Goal: Information Seeking & Learning: Learn about a topic

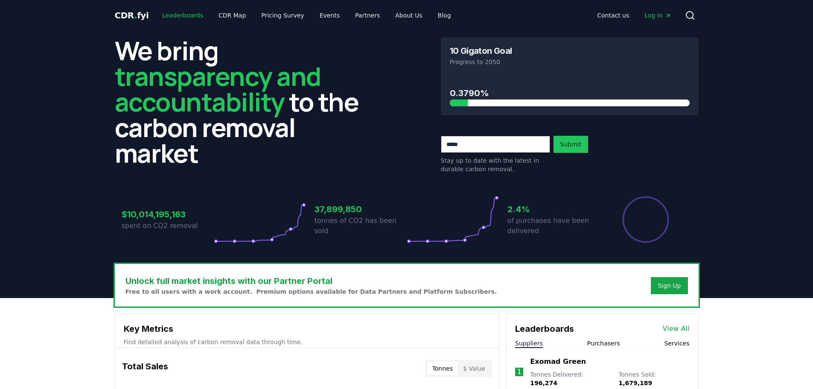
click at [184, 14] on link "Leaderboards" at bounding box center [182, 15] width 55 height 15
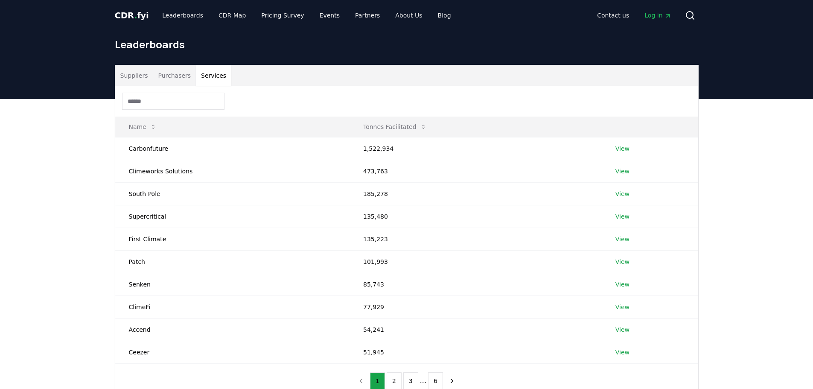
click at [217, 74] on button "Services" at bounding box center [213, 75] width 35 height 20
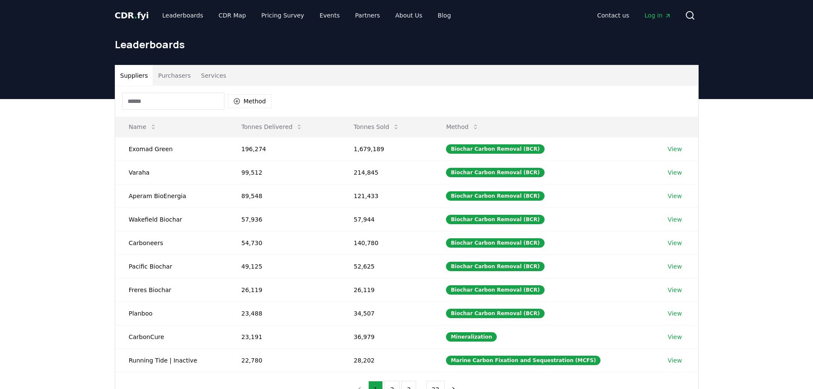
click at [130, 74] on button "Suppliers" at bounding box center [134, 75] width 38 height 20
click at [147, 128] on button "Name" at bounding box center [142, 126] width 41 height 17
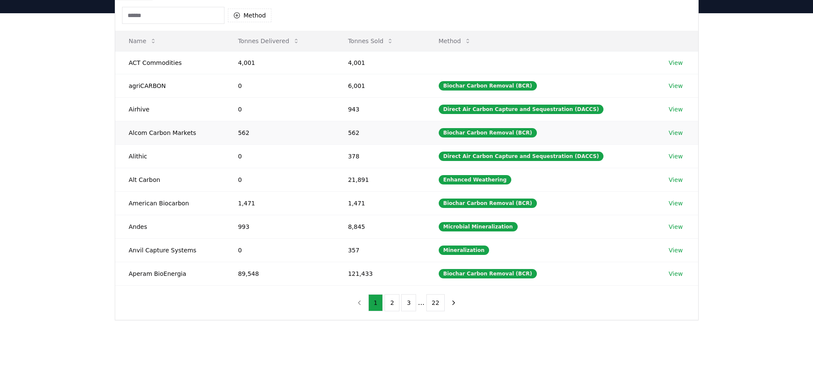
scroll to position [213, 0]
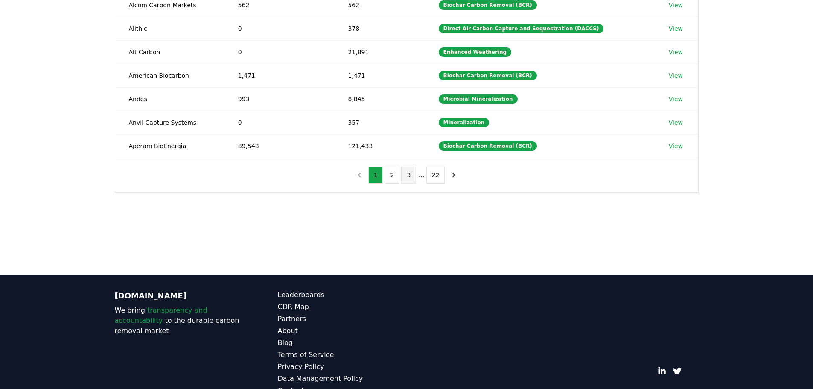
click at [409, 176] on button "3" at bounding box center [408, 174] width 15 height 17
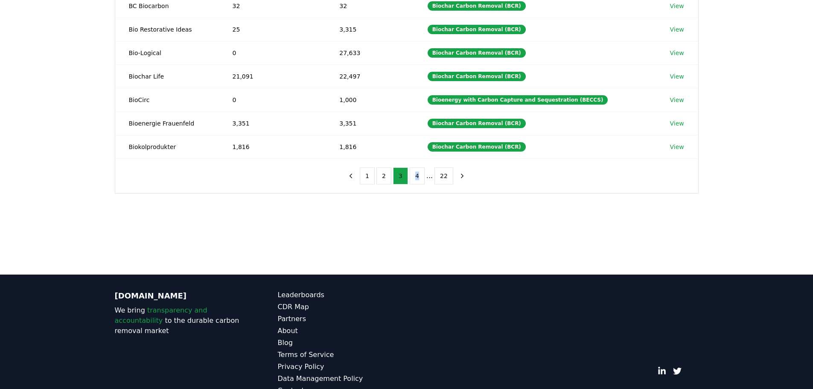
click at [409, 176] on ul "1 2 3 4 ... 22" at bounding box center [406, 175] width 93 height 17
click at [414, 176] on button "4" at bounding box center [417, 175] width 15 height 17
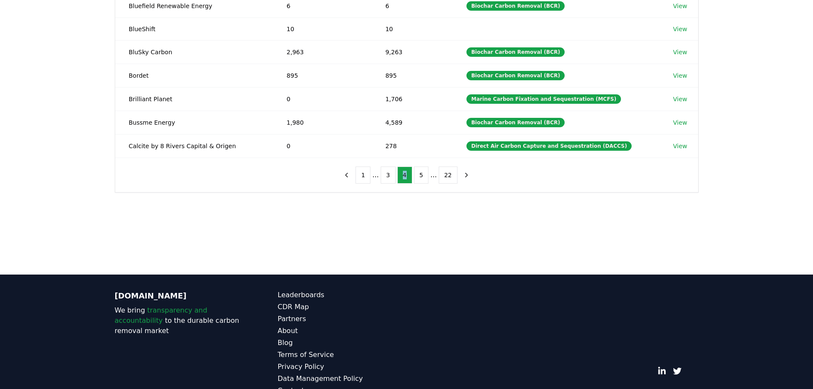
click at [414, 176] on button "5" at bounding box center [421, 174] width 15 height 17
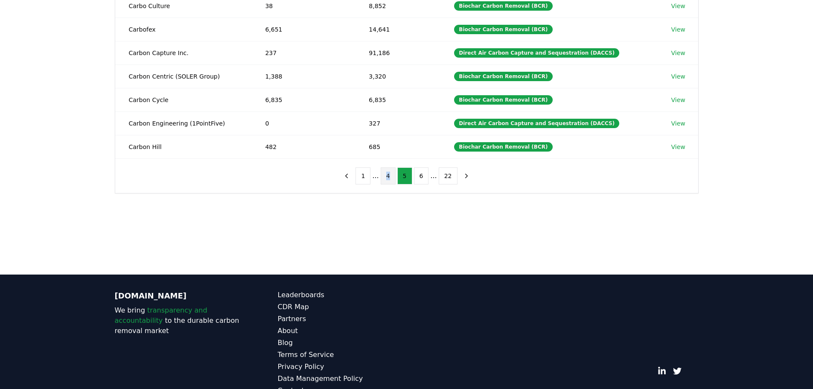
click at [420, 175] on button "6" at bounding box center [421, 175] width 15 height 17
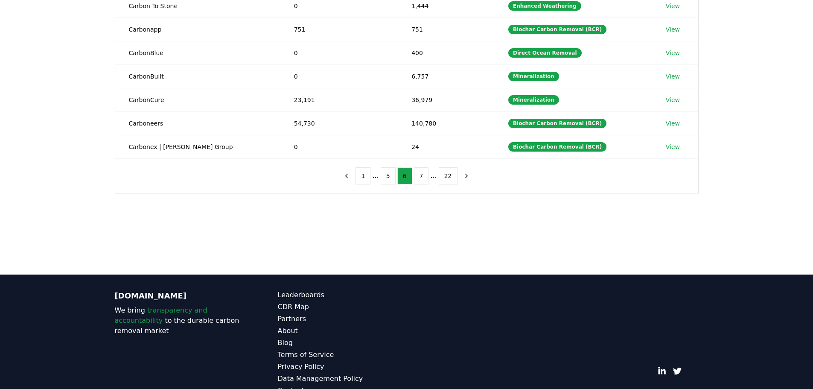
click at [420, 175] on button "7" at bounding box center [421, 175] width 15 height 17
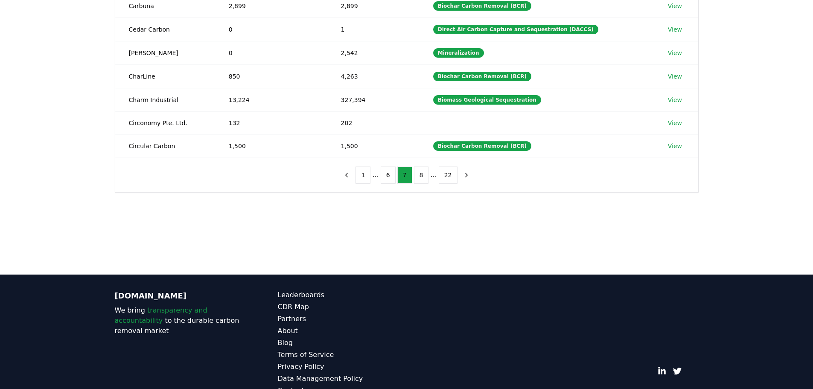
click at [420, 175] on button "8" at bounding box center [421, 174] width 15 height 17
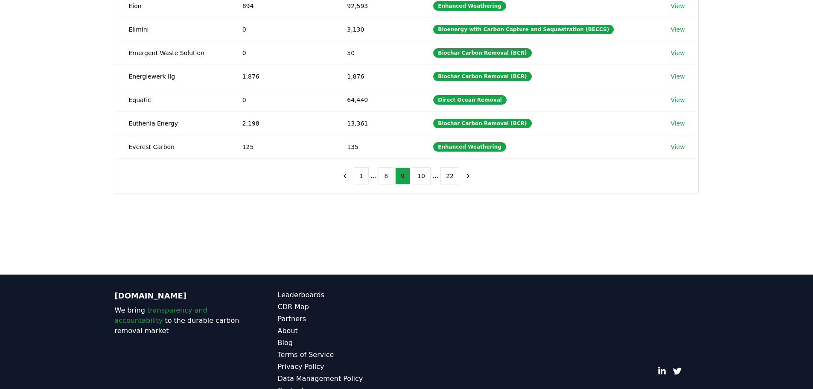
click at [420, 175] on button "10" at bounding box center [421, 175] width 19 height 17
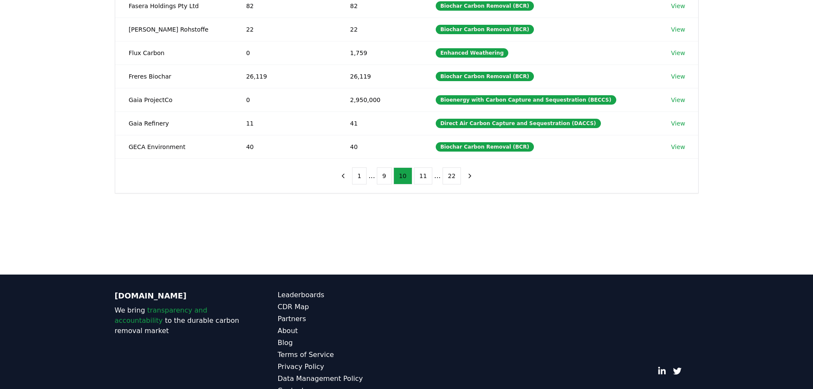
click at [420, 175] on button "11" at bounding box center [423, 175] width 19 height 17
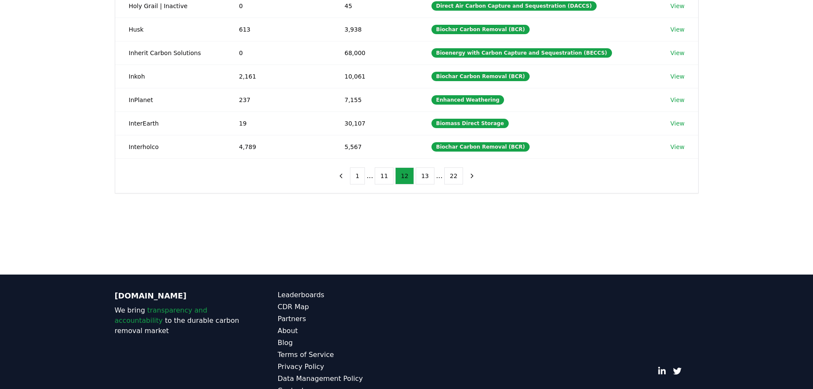
click at [420, 175] on button "13" at bounding box center [425, 175] width 19 height 17
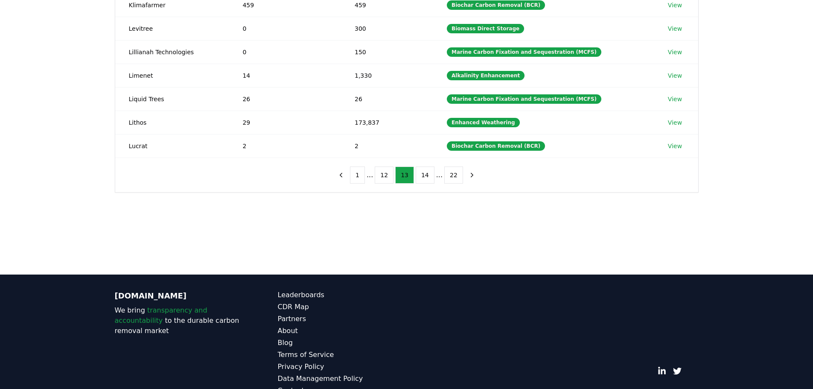
click at [420, 175] on button "14" at bounding box center [425, 174] width 19 height 17
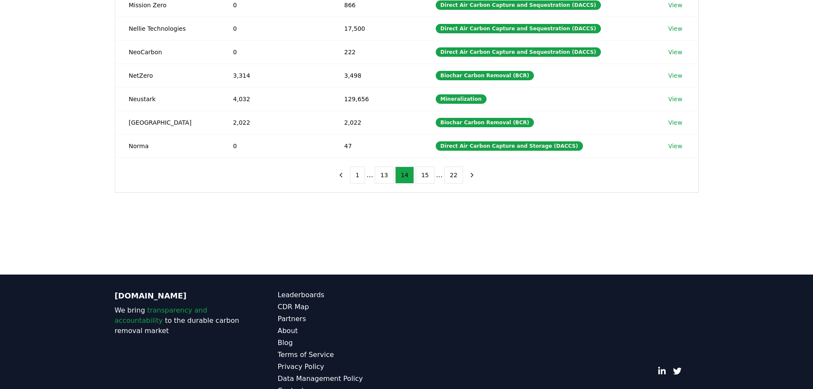
click at [420, 175] on button "15" at bounding box center [425, 174] width 19 height 17
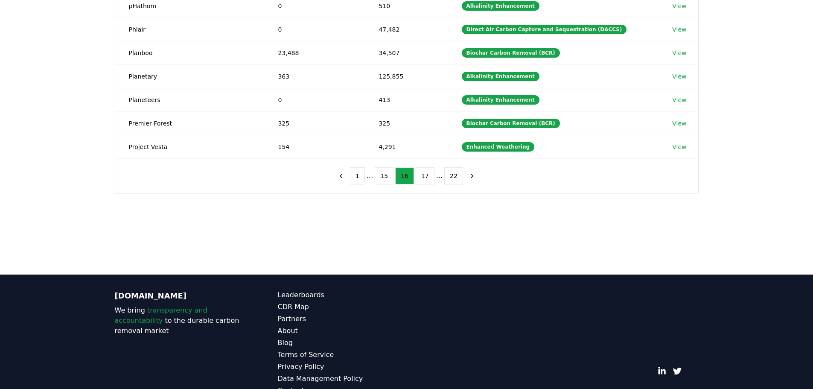
click at [420, 175] on button "17" at bounding box center [425, 175] width 19 height 17
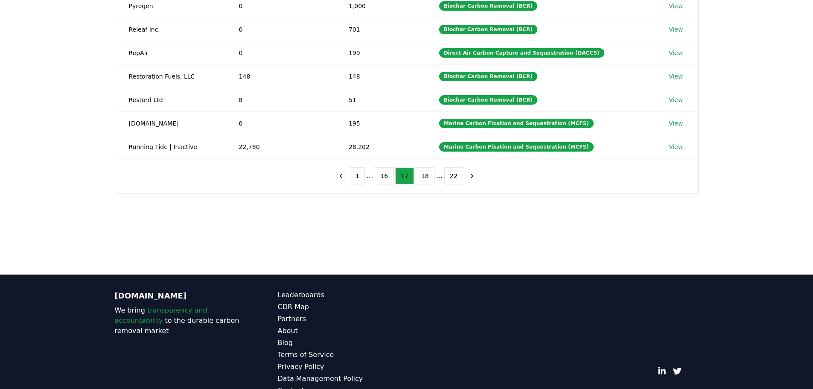
click at [420, 175] on button "18" at bounding box center [425, 175] width 19 height 17
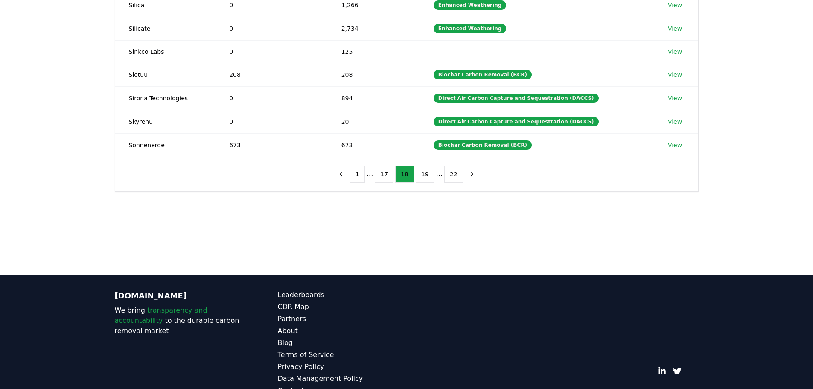
click at [420, 175] on button "19" at bounding box center [425, 174] width 19 height 17
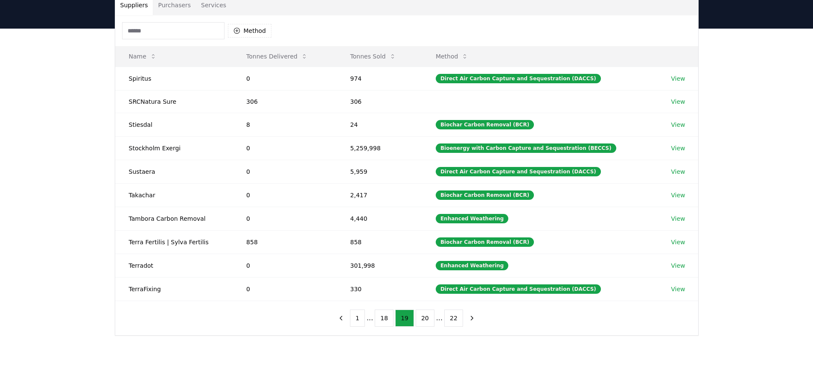
scroll to position [43, 0]
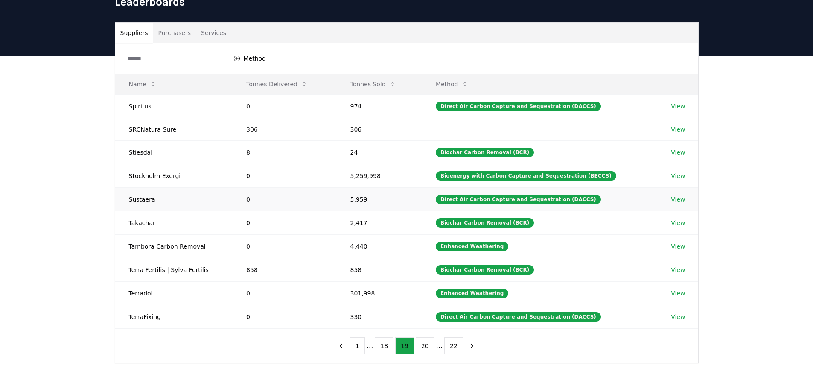
click at [415, 195] on td "5,959" at bounding box center [379, 198] width 85 height 23
click at [676, 202] on link "View" at bounding box center [678, 199] width 14 height 9
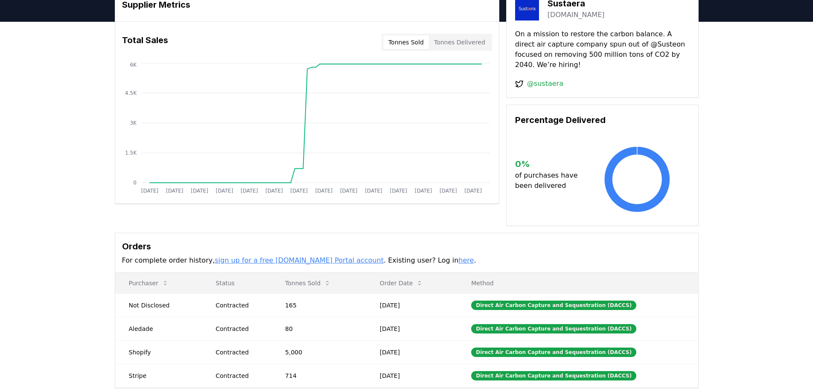
scroll to position [43, 0]
